Goal: Check status: Check status

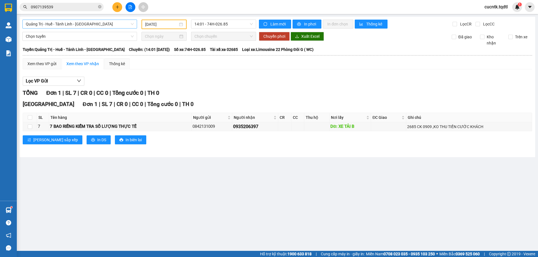
click at [126, 26] on span "Quảng Trị - Huế - Tánh Linh - [GEOGRAPHIC_DATA]" at bounding box center [80, 24] width 108 height 8
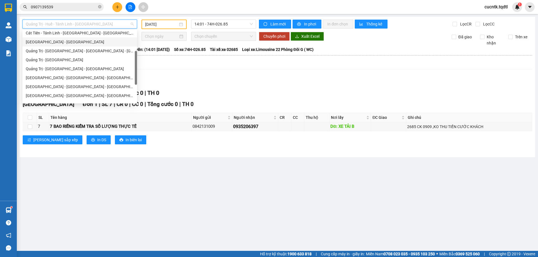
scroll to position [84, 0]
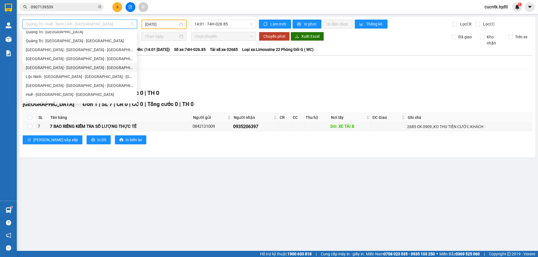
click at [83, 67] on div "[GEOGRAPHIC_DATA] - [GEOGRAPHIC_DATA] - [GEOGRAPHIC_DATA] - [GEOGRAPHIC_DATA]" at bounding box center [80, 68] width 108 height 6
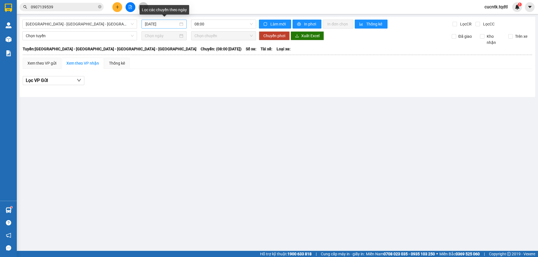
click at [180, 24] on div "[DATE]" at bounding box center [164, 24] width 38 height 6
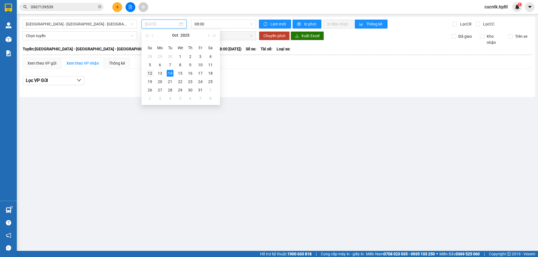
click at [152, 74] on div "12" at bounding box center [150, 73] width 7 height 7
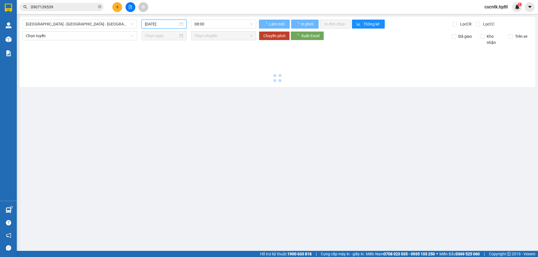
type input "[DATE]"
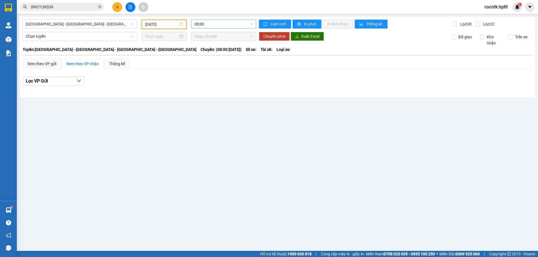
click at [234, 27] on span "08:00" at bounding box center [223, 24] width 58 height 8
click at [226, 53] on div "08:01 - 43H-063.22" at bounding box center [216, 53] width 44 height 6
